Goal: Information Seeking & Learning: Learn about a topic

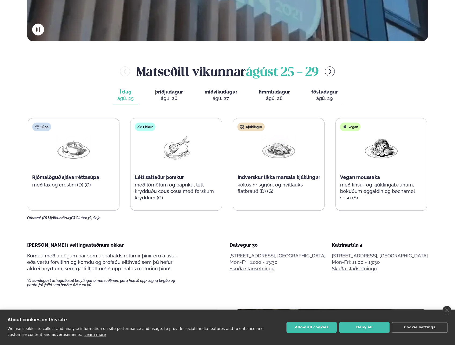
scroll to position [269, 0]
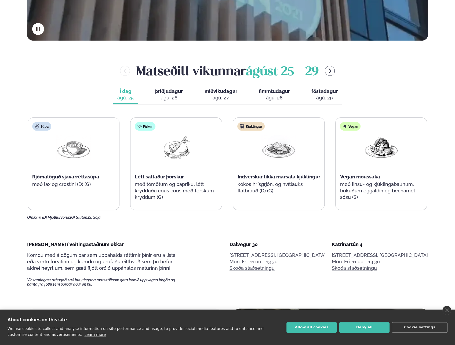
click at [197, 189] on div "Fiskur Létt saltaður þorskur með tómötum og papriku, létt krydduðu cous cous me…" at bounding box center [176, 164] width 91 height 92
click at [203, 182] on p "með tómötum og papriku, létt krydduðu cous cous með ferskum kryddum (G)" at bounding box center [176, 190] width 83 height 19
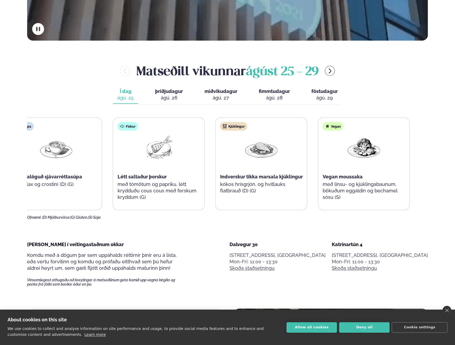
click at [349, 175] on div "Vegan moussaka" at bounding box center [364, 177] width 83 height 6
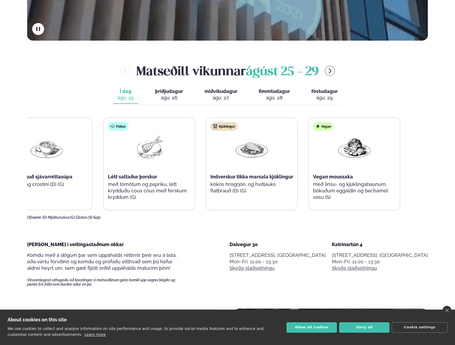
click at [79, 153] on div "Súpa Rjómalöguð sjávarréttasúpa með lax og crostini (D) (G) Fiskur Létt saltaðu…" at bounding box center [201, 163] width 400 height 93
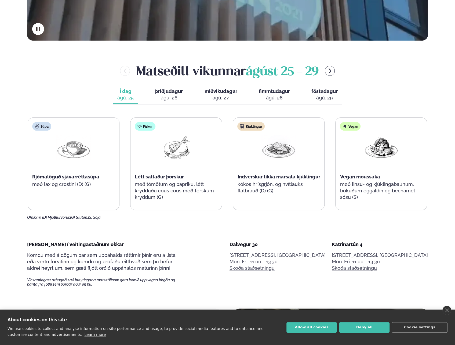
click at [221, 165] on div "Fiskur Létt saltaður þorskur með tómötum og papriku, létt krydduðu cous cous me…" at bounding box center [176, 164] width 91 height 92
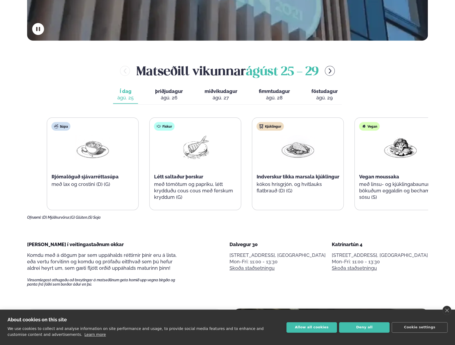
click at [183, 176] on span "Létt saltaður þorskur" at bounding box center [178, 177] width 49 height 6
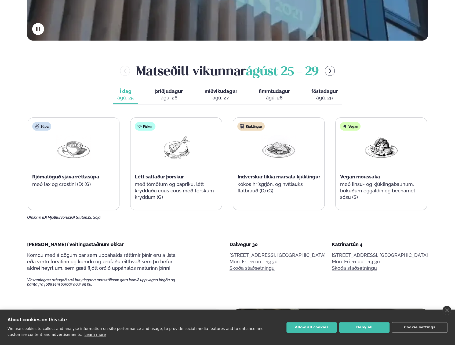
click at [164, 99] on div "ágú. 26" at bounding box center [169, 98] width 28 height 6
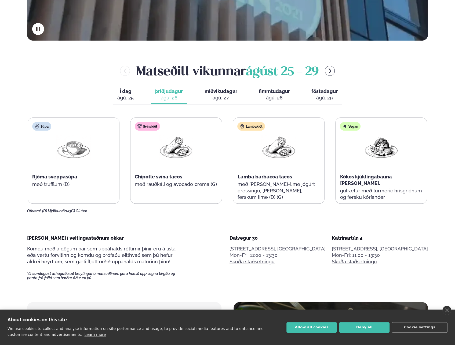
click at [223, 90] on span "miðvikudagur" at bounding box center [220, 91] width 33 height 6
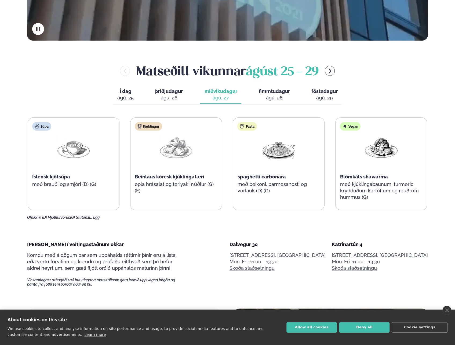
click at [285, 95] on button "fimmtudagur fim. [DATE]" at bounding box center [274, 95] width 40 height 18
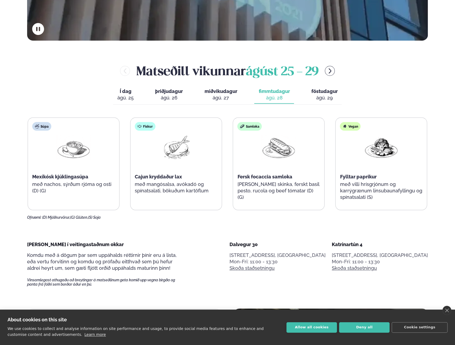
click at [333, 96] on div "ágú. 29" at bounding box center [324, 98] width 26 height 6
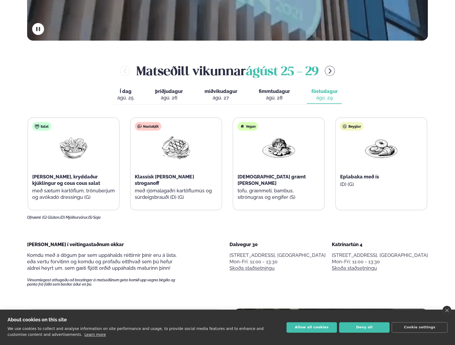
click at [269, 97] on div "ágú. 28" at bounding box center [274, 98] width 31 height 6
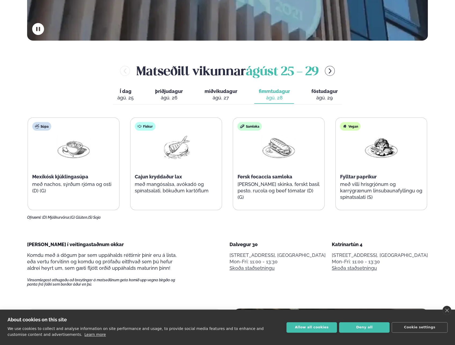
click at [227, 98] on div "ágú. 27" at bounding box center [220, 98] width 33 height 6
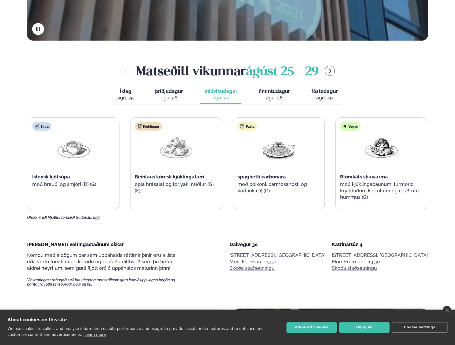
click at [171, 95] on div "ágú. 26" at bounding box center [169, 98] width 28 height 6
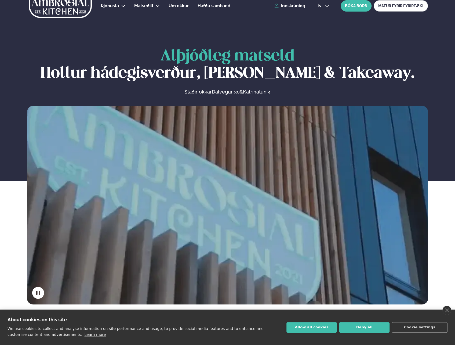
scroll to position [0, 0]
